Goal: Navigation & Orientation: Understand site structure

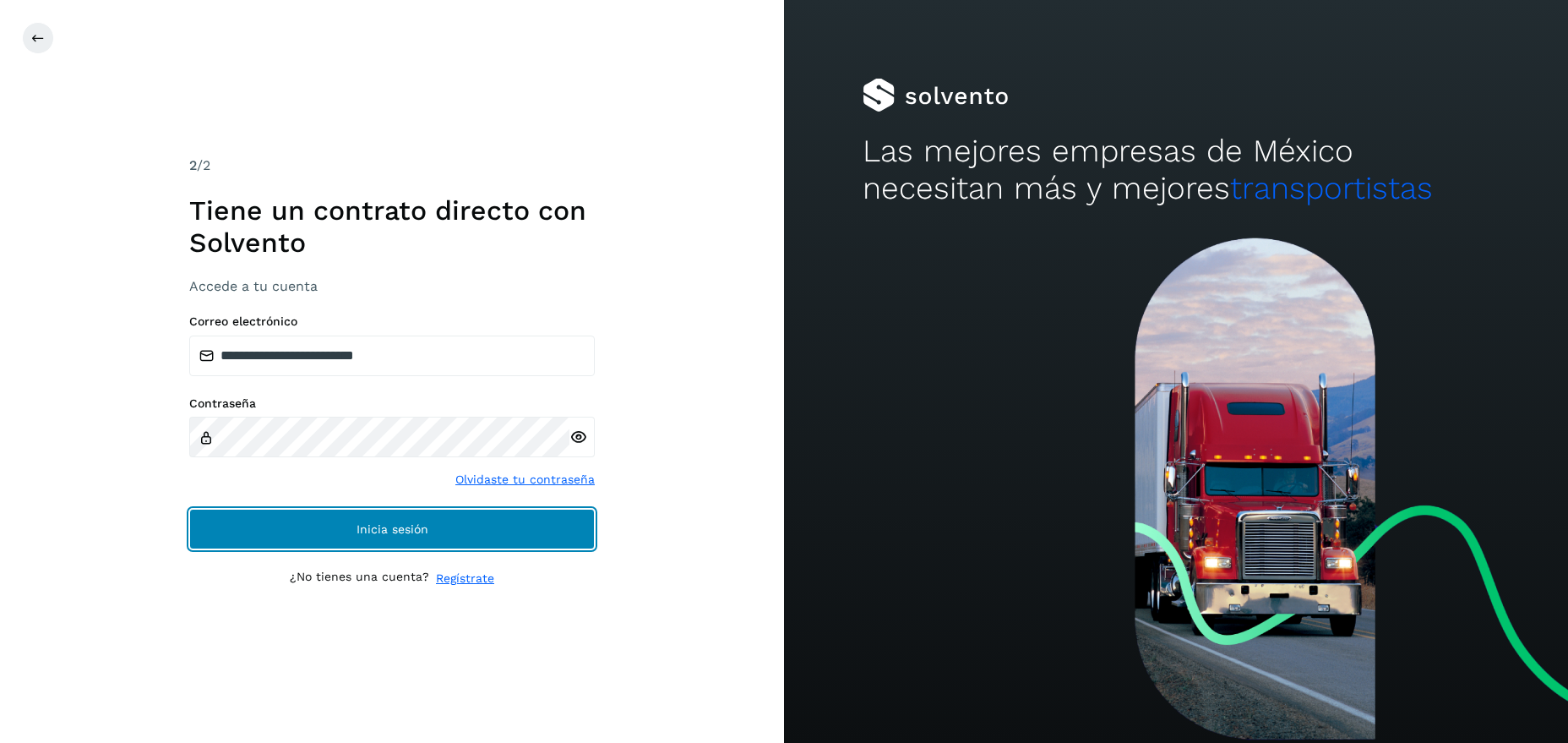
click at [385, 537] on button "Inicia sesión" at bounding box center [392, 528] width 406 height 41
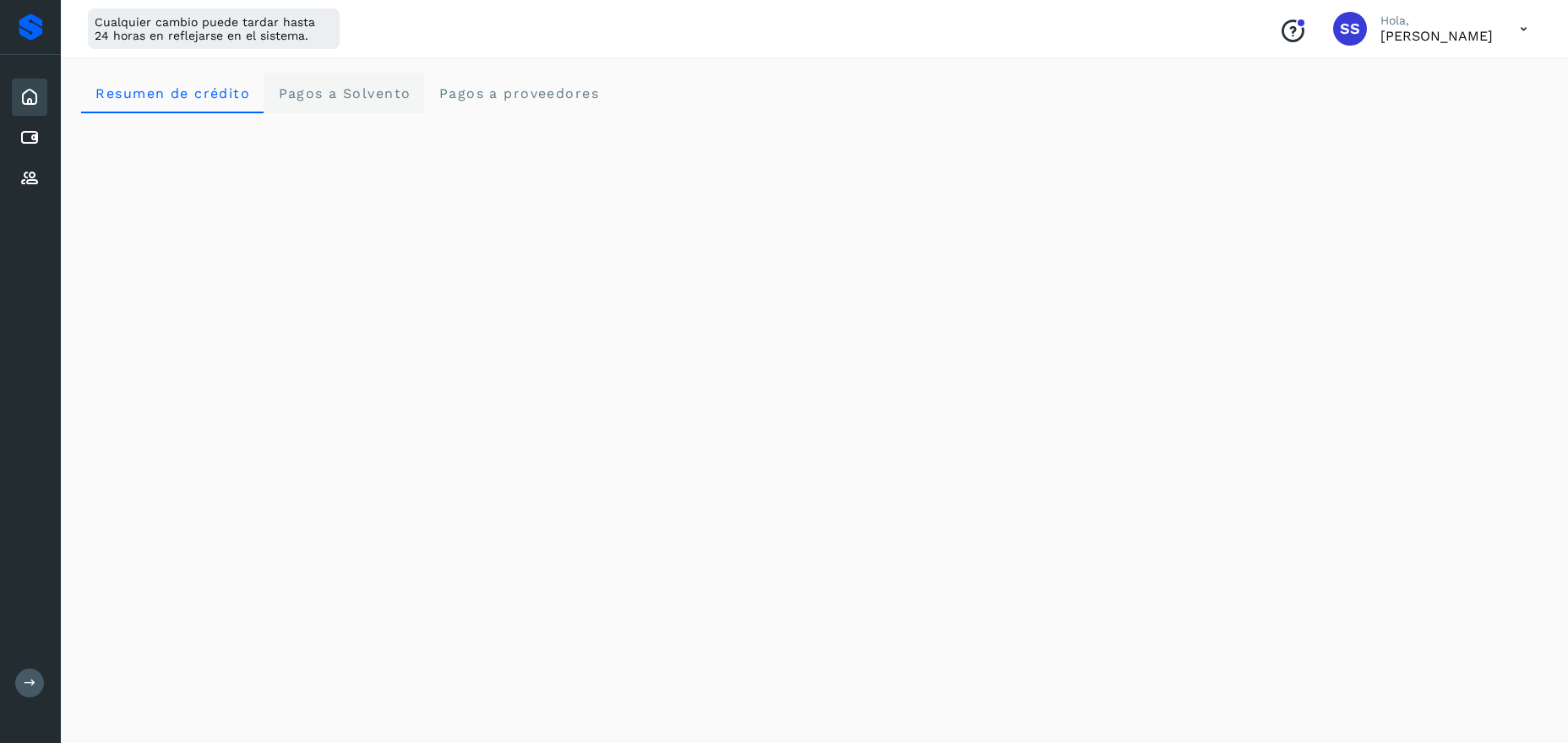
click at [365, 100] on span "Pagos a Solvento" at bounding box center [343, 94] width 133 height 16
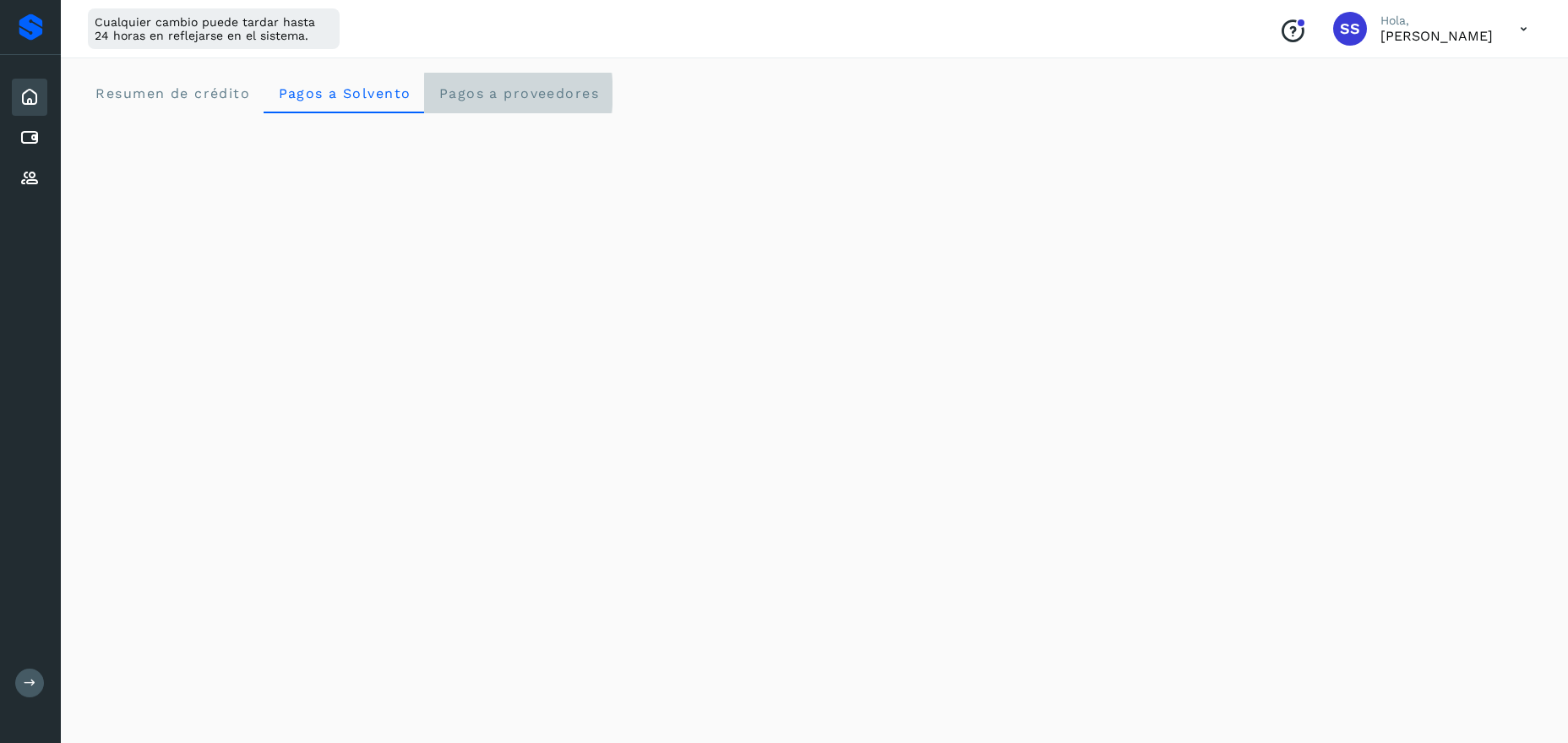
click at [543, 104] on proveedores "Pagos a proveedores" at bounding box center [518, 93] width 188 height 41
click at [315, 101] on Solvento "Pagos a Solvento" at bounding box center [343, 93] width 160 height 41
click at [513, 89] on span "Pagos a proveedores" at bounding box center [518, 94] width 161 height 16
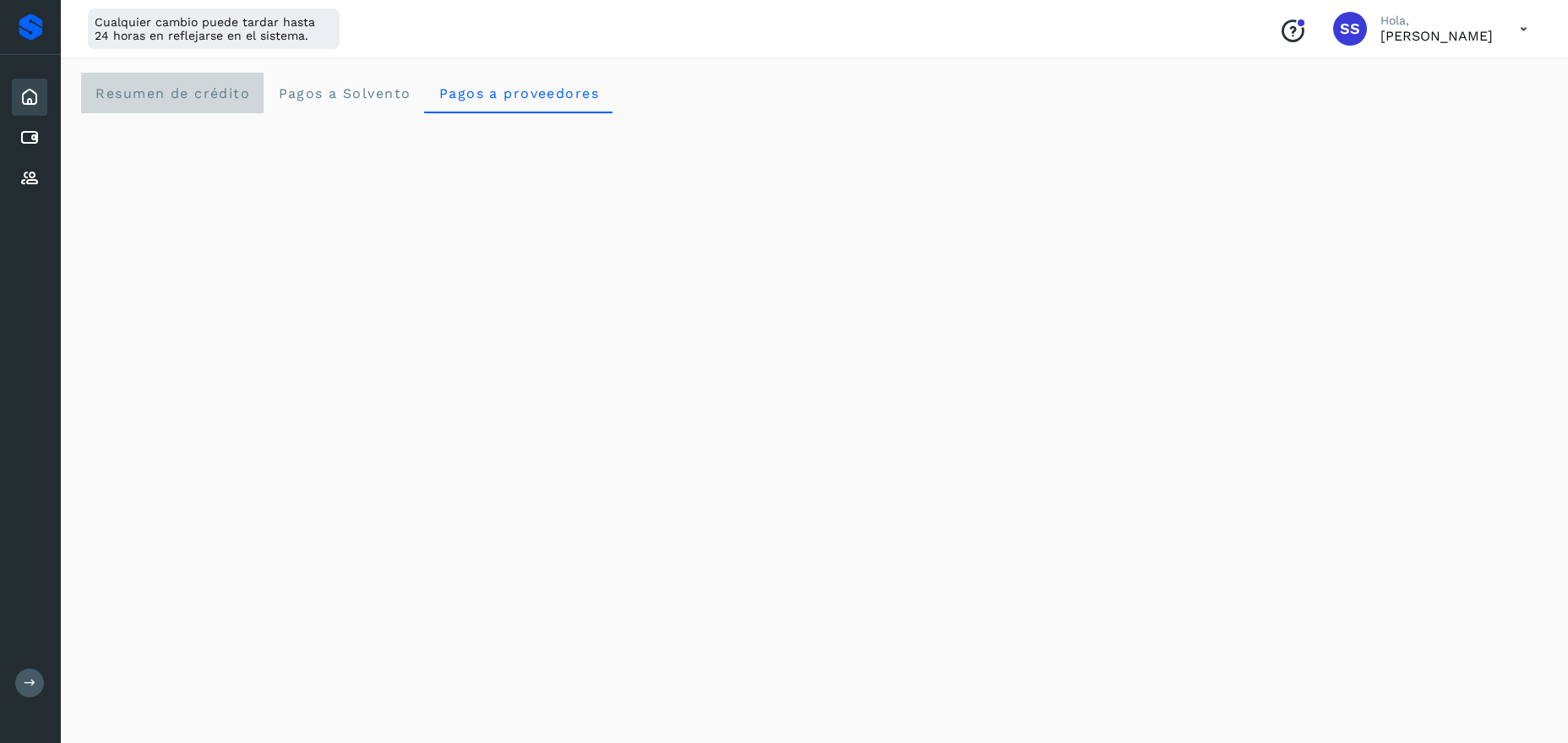
click at [191, 87] on span "Resumen de crédito" at bounding box center [172, 94] width 155 height 16
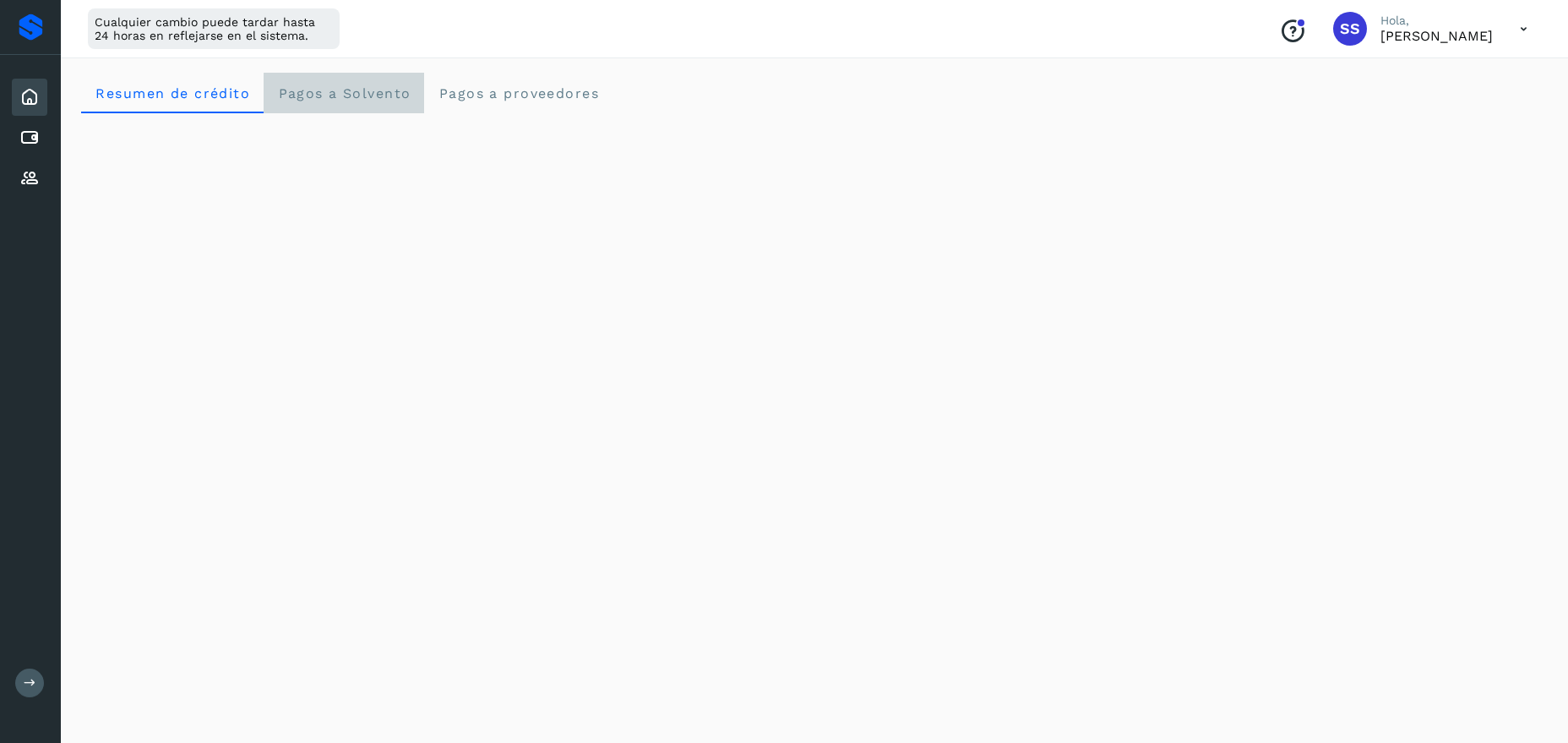
click at [352, 92] on span "Pagos a Solvento" at bounding box center [343, 94] width 133 height 16
click at [29, 103] on icon at bounding box center [30, 97] width 20 height 20
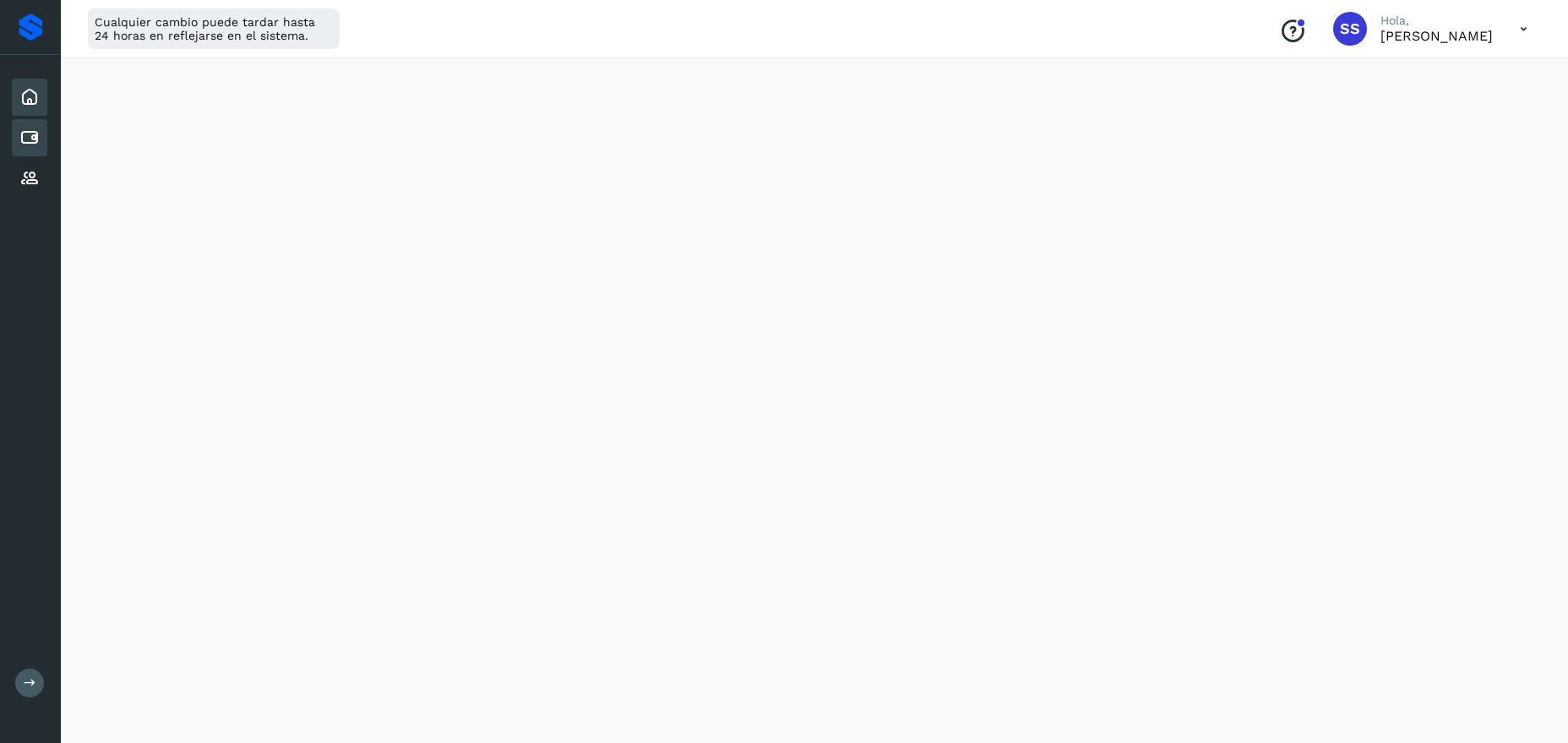
click at [36, 144] on icon at bounding box center [30, 138] width 20 height 20
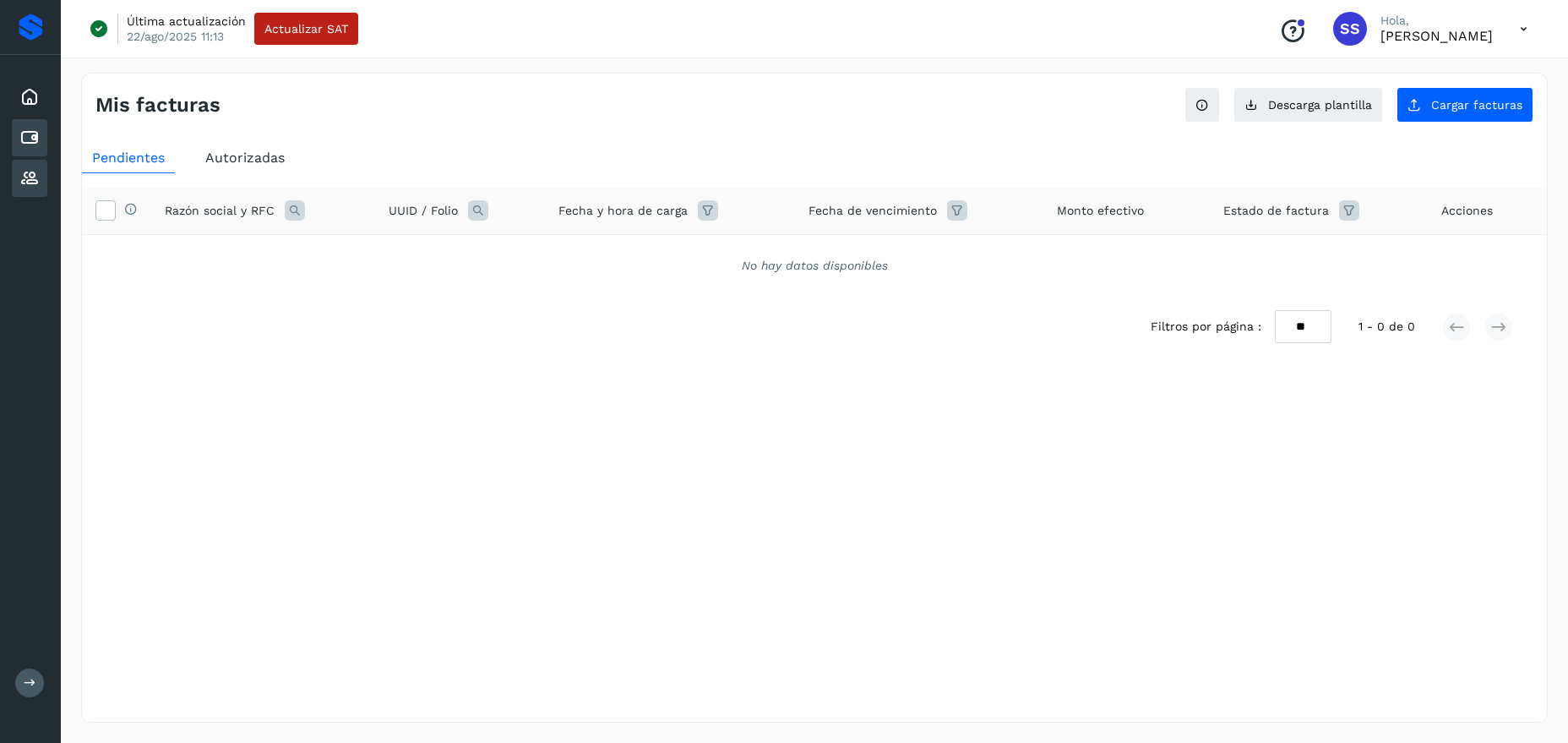
click at [33, 178] on icon at bounding box center [30, 179] width 20 height 20
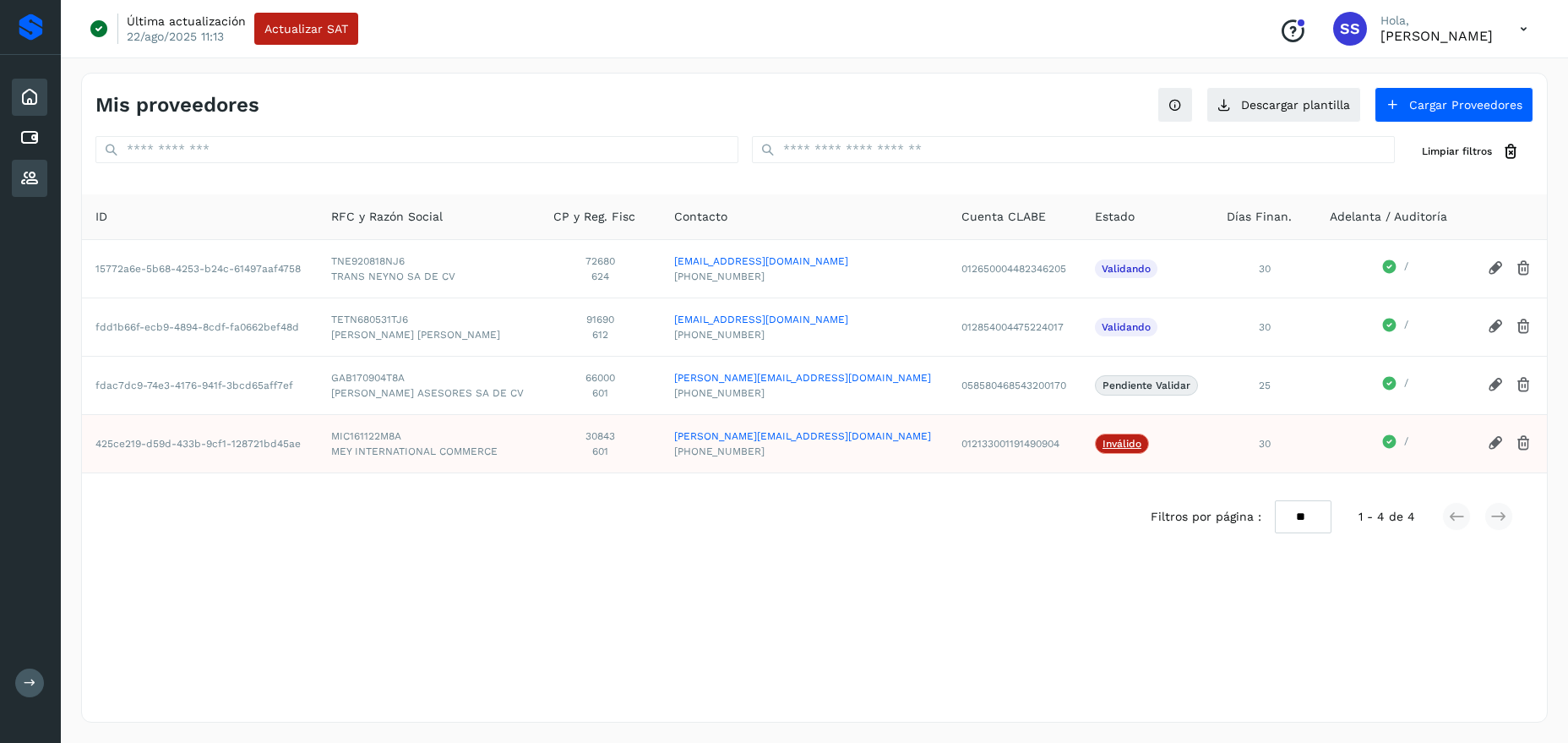
click at [34, 91] on icon at bounding box center [30, 97] width 20 height 20
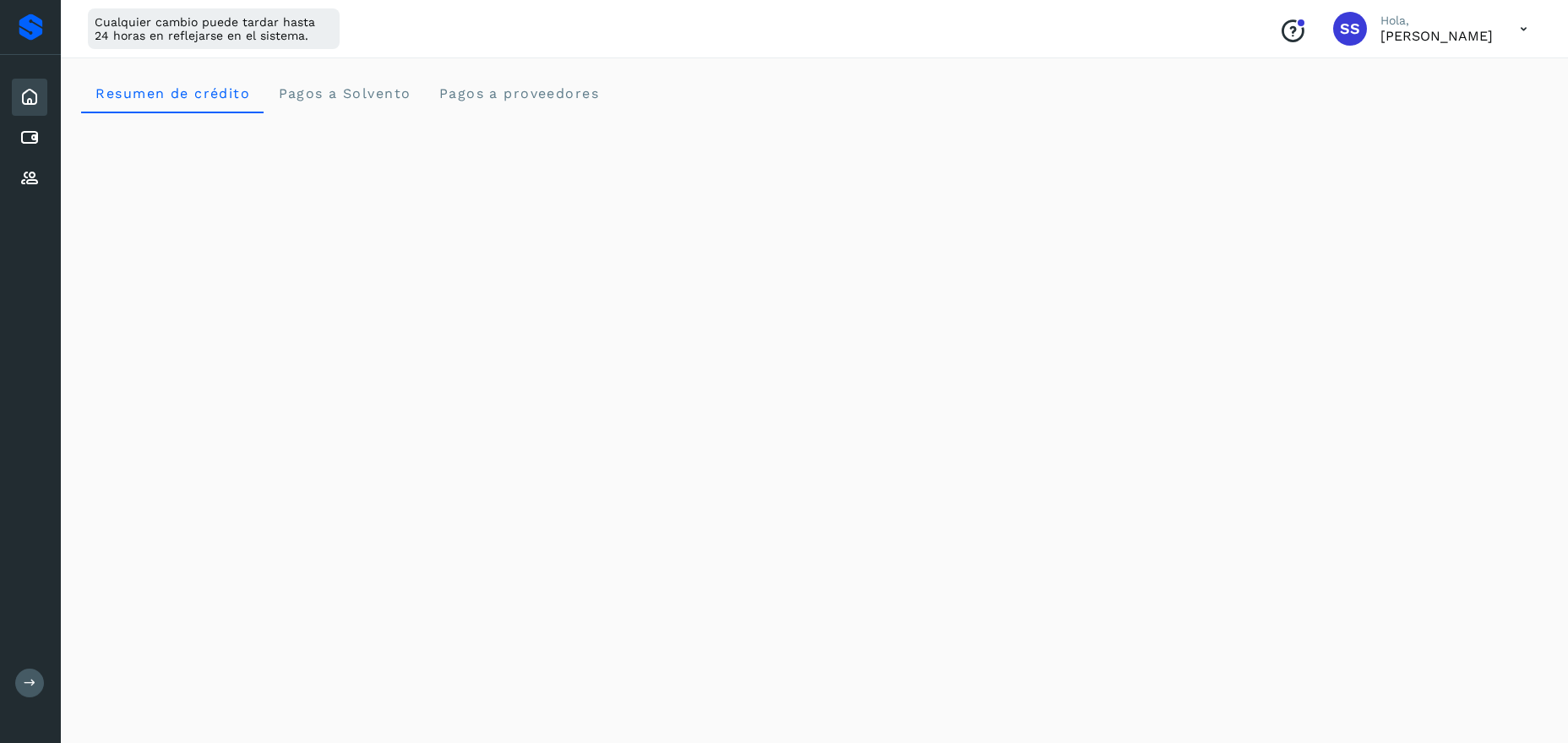
scroll to position [259, 0]
drag, startPoint x: 1473, startPoint y: 41, endPoint x: 1518, endPoint y: 32, distance: 45.9
click at [1475, 41] on p "[PERSON_NAME]" at bounding box center [1436, 36] width 113 height 16
click at [1518, 32] on icon at bounding box center [1523, 29] width 34 height 34
